Goal: Task Accomplishment & Management: Manage account settings

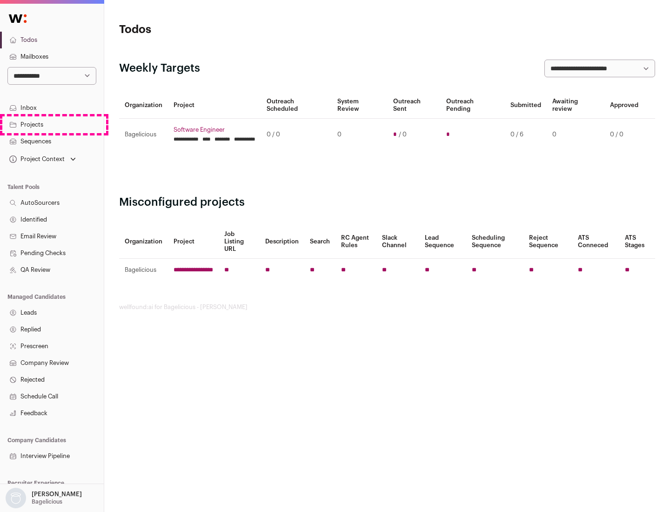
click at [52, 124] on link "Projects" at bounding box center [52, 124] width 104 height 17
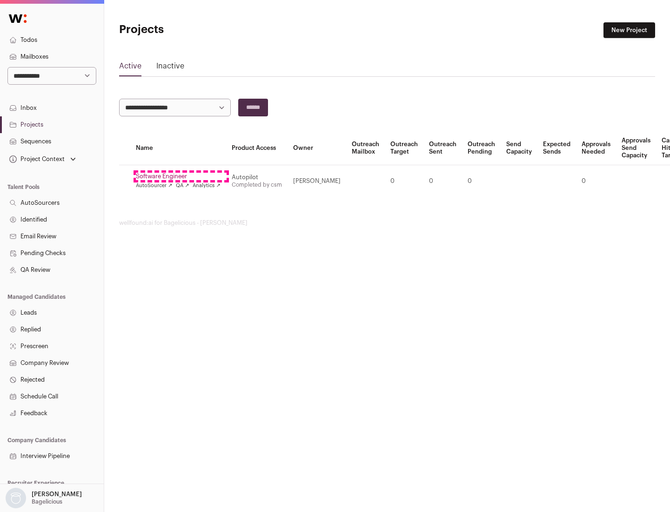
click at [181, 176] on link "Software Engineer" at bounding box center [178, 176] width 85 height 7
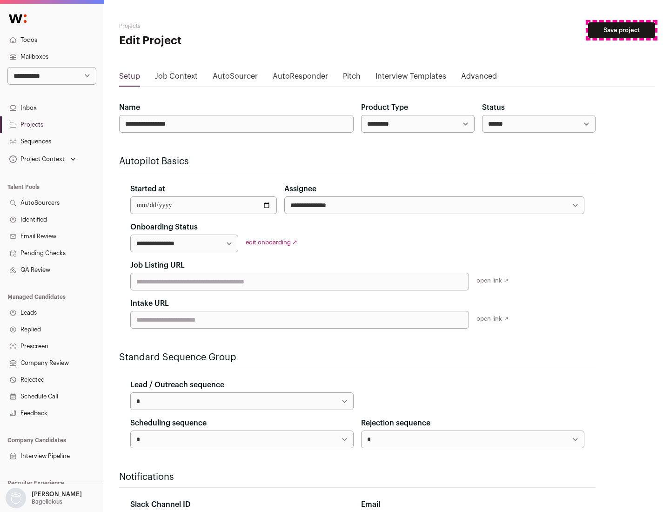
click at [622, 30] on button "Save project" at bounding box center [621, 30] width 67 height 16
